Goal: Transaction & Acquisition: Purchase product/service

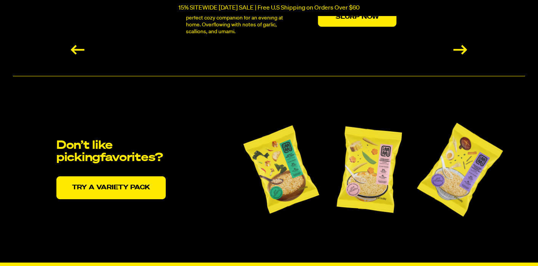
scroll to position [1540, 0]
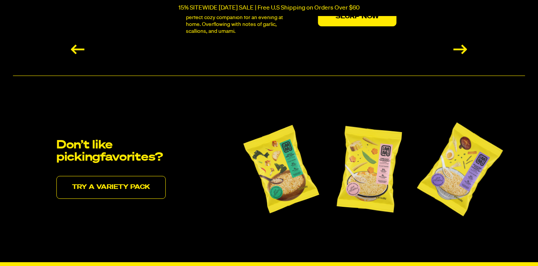
click at [128, 187] on link "Try a variety pack" at bounding box center [110, 187] width 109 height 23
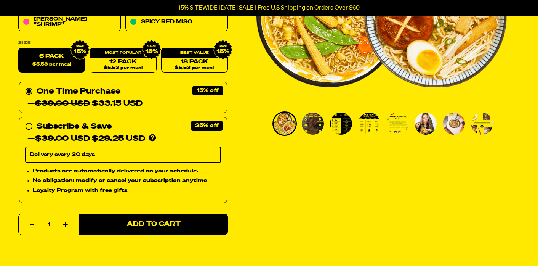
scroll to position [204, 0]
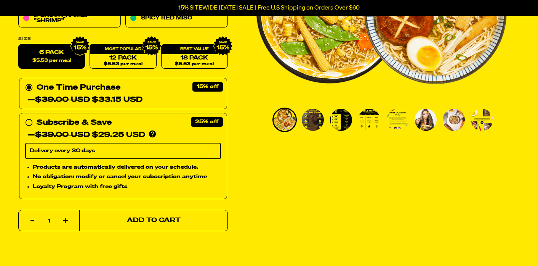
click at [178, 222] on span "Add to Cart" at bounding box center [154, 220] width 54 height 6
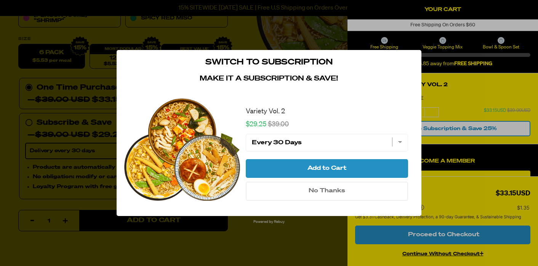
click at [335, 189] on span "No Thanks" at bounding box center [327, 191] width 37 height 6
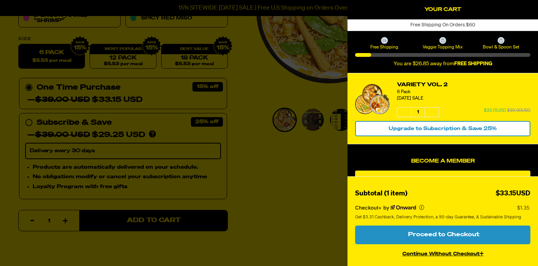
click at [528, 8] on icon "Close Cart" at bounding box center [528, 8] width 7 height 7
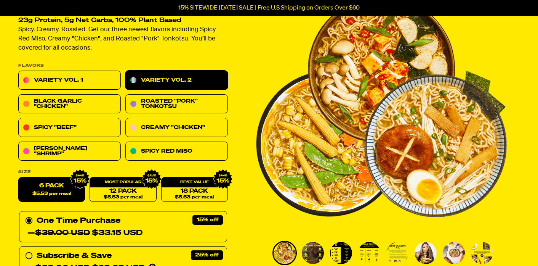
scroll to position [70, 0]
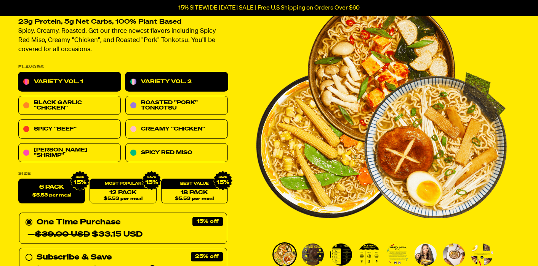
click at [90, 83] on link "Variety Vol. 1" at bounding box center [69, 81] width 103 height 19
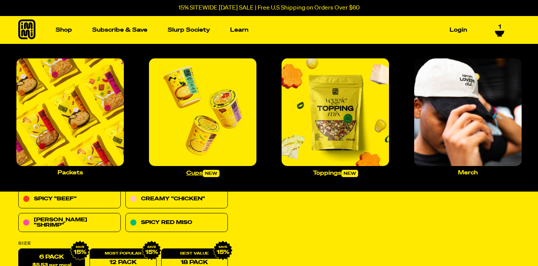
click at [218, 97] on img "Main navigation" at bounding box center [202, 111] width 107 height 107
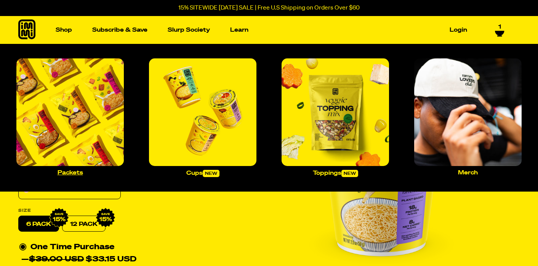
click at [71, 91] on img "Main navigation" at bounding box center [69, 111] width 107 height 107
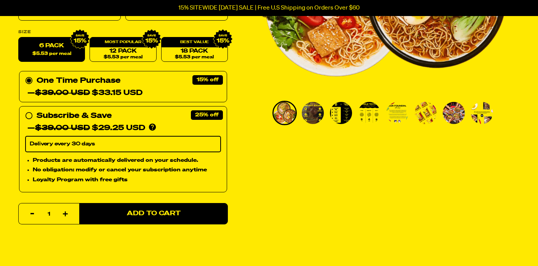
scroll to position [228, 0]
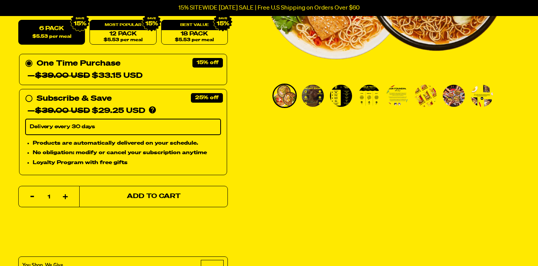
click at [133, 197] on span "Add to Cart" at bounding box center [154, 196] width 54 height 6
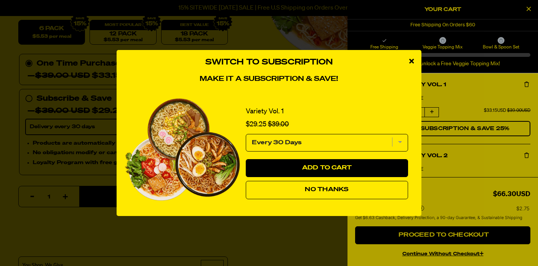
click at [411, 62] on icon "close modal" at bounding box center [411, 61] width 5 height 7
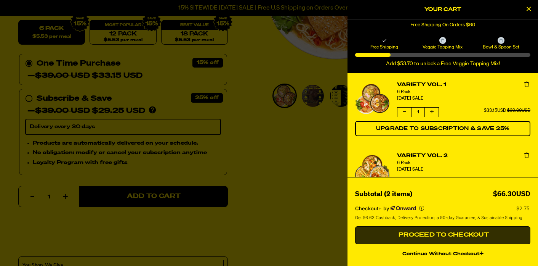
click at [412, 236] on span "Proceed to Checkout" at bounding box center [443, 235] width 92 height 6
